Goal: Information Seeking & Learning: Learn about a topic

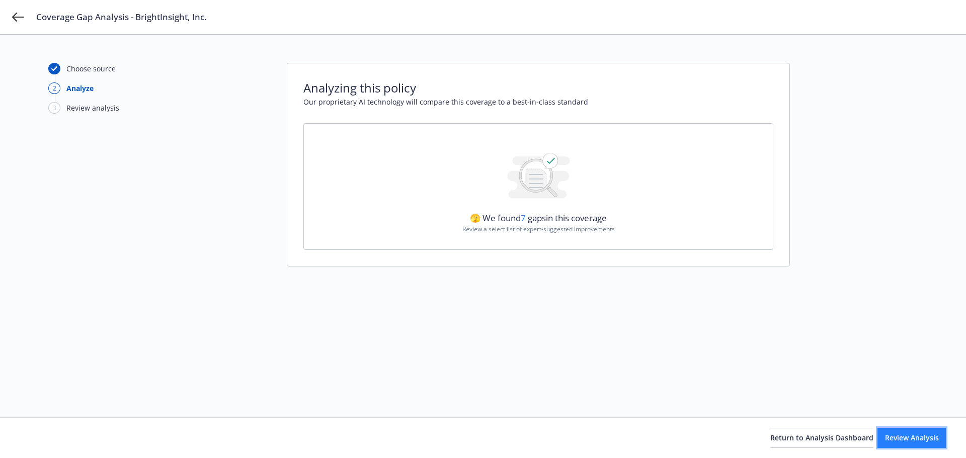
drag, startPoint x: 897, startPoint y: 432, endPoint x: 893, endPoint y: 429, distance: 5.4
click at [897, 433] on button "Review Analysis" at bounding box center [911, 438] width 68 height 20
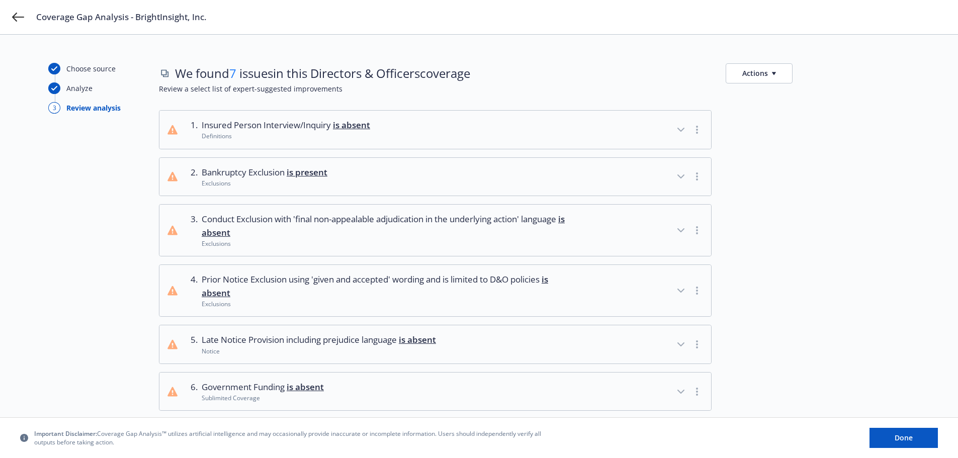
click at [682, 175] on icon "button" at bounding box center [681, 177] width 12 height 12
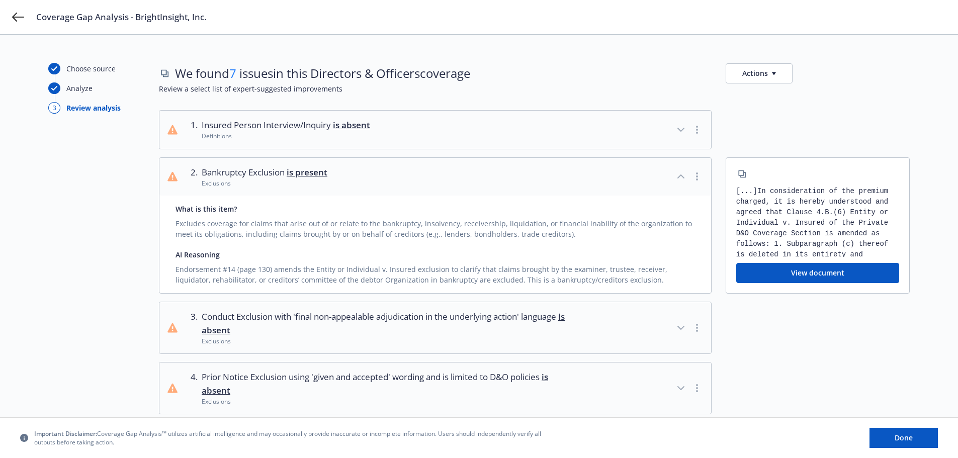
click at [814, 273] on button "View document" at bounding box center [817, 273] width 163 height 20
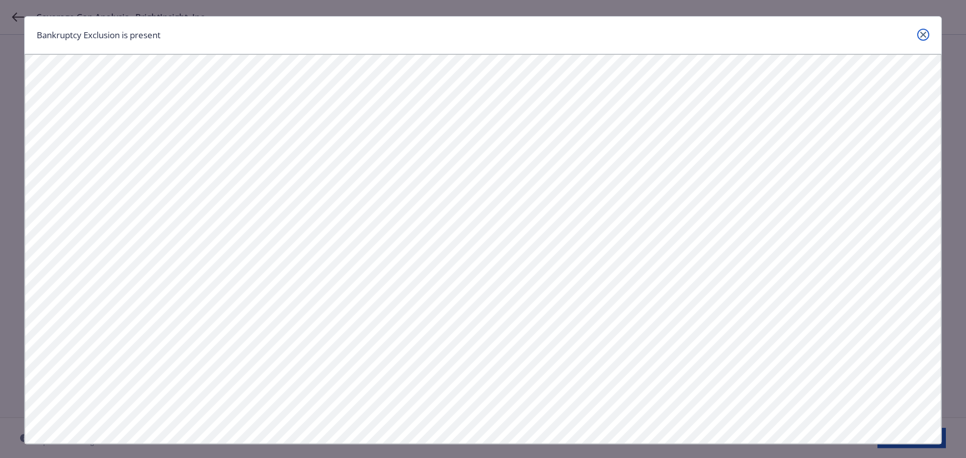
click at [922, 30] on link "close" at bounding box center [923, 35] width 12 height 12
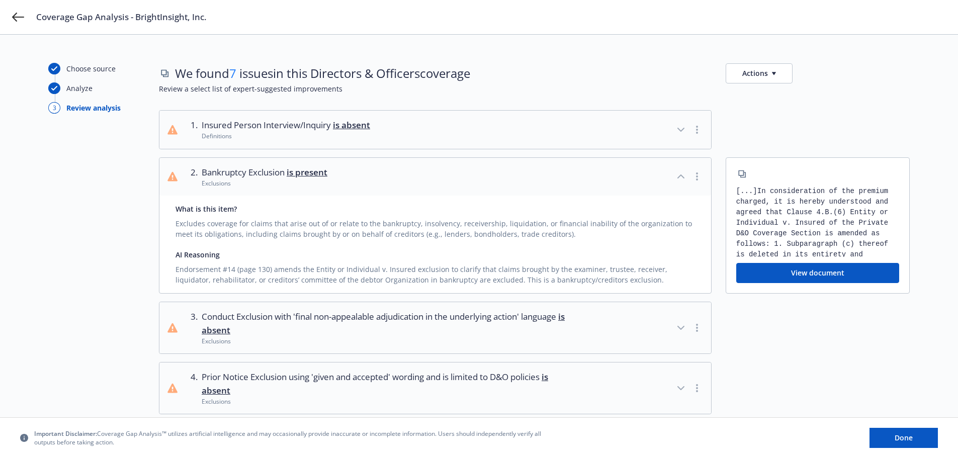
click at [817, 274] on button "View document" at bounding box center [817, 273] width 163 height 20
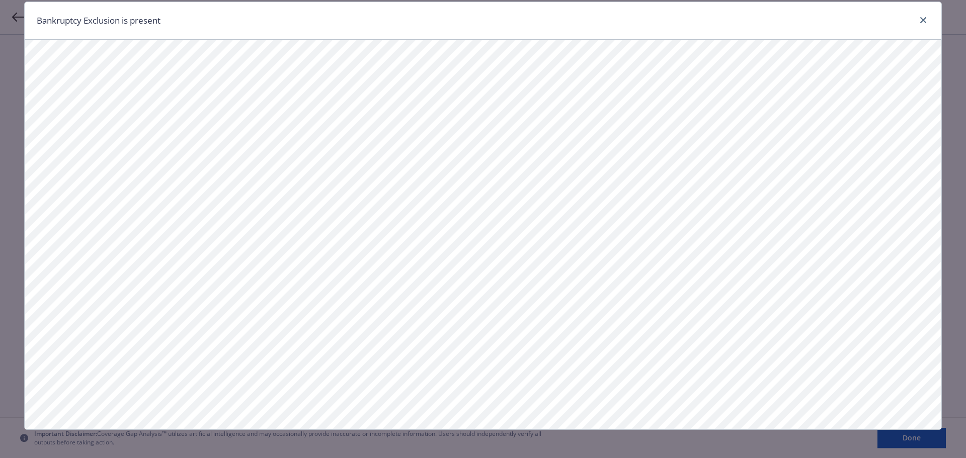
scroll to position [19, 0]
